Goal: Check status

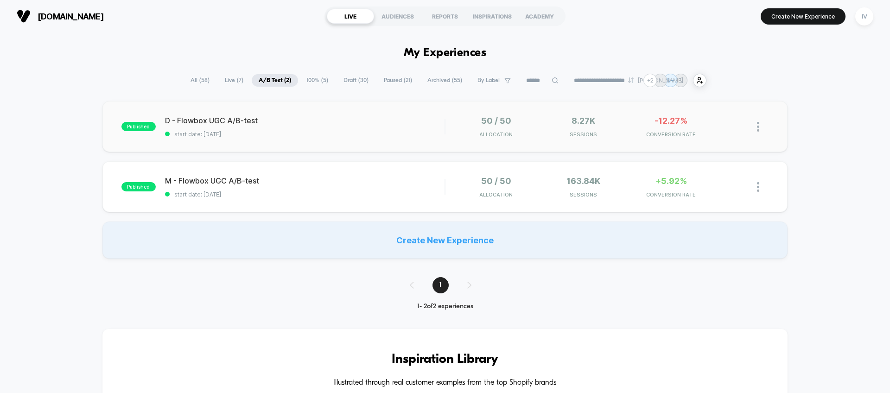
click at [317, 111] on div "published D - Flowbox UGC A/B-test start date: [DATE] 50 / 50 Allocation 8.27k …" at bounding box center [444, 126] width 685 height 51
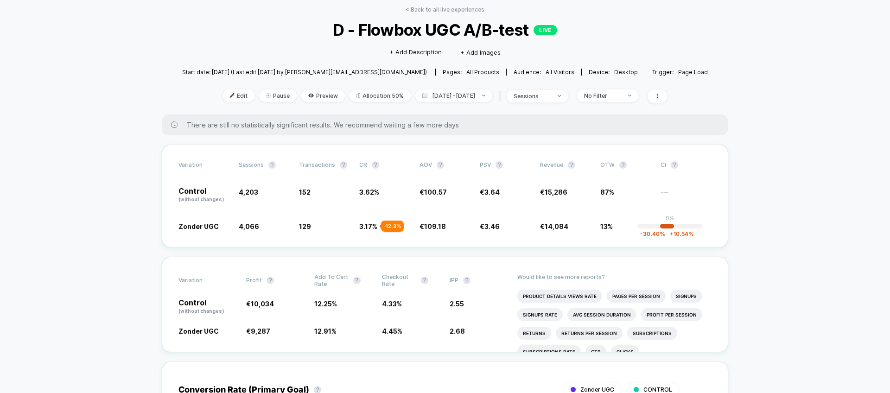
scroll to position [40, 0]
